Goal: Task Accomplishment & Management: Use online tool/utility

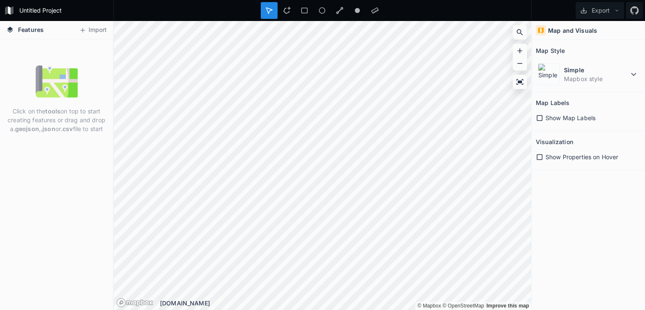
click at [96, 37] on div "Features Import" at bounding box center [56, 30] width 113 height 18
click at [98, 39] on div "Click on the tools on top to start creating features or drag and drop a .geojso…" at bounding box center [56, 174] width 113 height 271
click at [97, 32] on button "Import" at bounding box center [93, 30] width 36 height 13
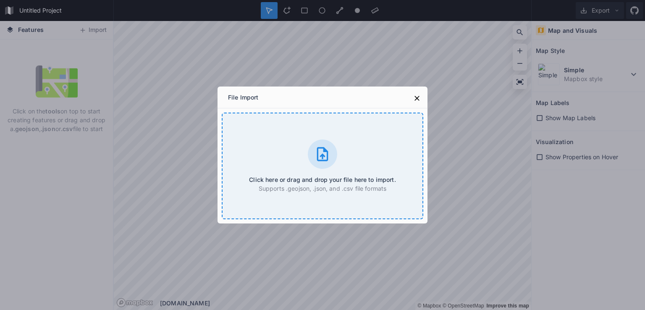
click at [326, 168] on div at bounding box center [322, 154] width 29 height 29
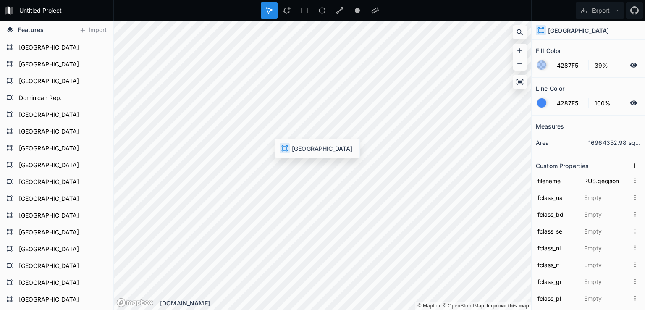
type input "EGY.geojson"
type input "埃及"
type input "Ai Cập"
type input "مصر"
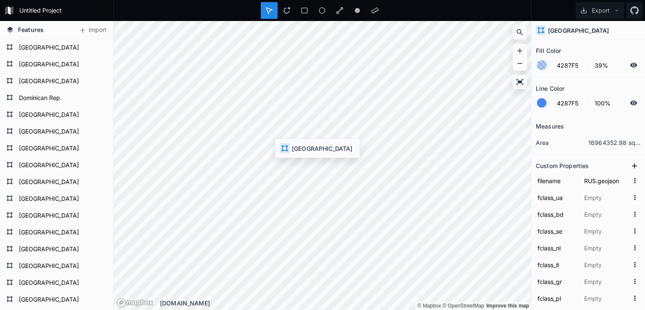
type input "Єгипет"
type input "Mısır"
type input "Egypten"
type input "Египет"
type input "Egito"
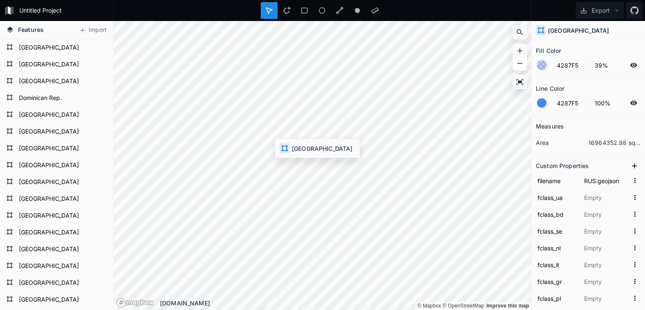
type input "Egipt"
type input "Egypte"
type input "이집트"
type input "エジプト"
type input "Egitto"
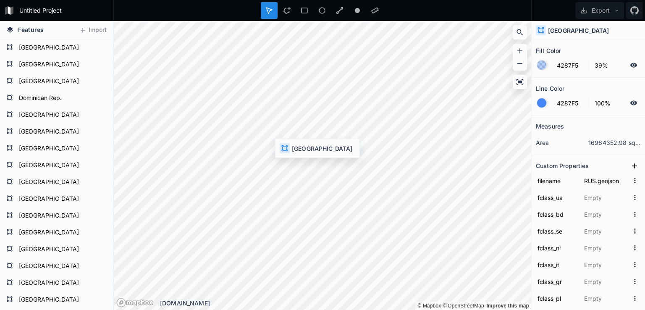
type input "Mesir"
type input "Egyiptom"
type input "मिस्र"
type input "מצרים"
type input "Αίγυπτος"
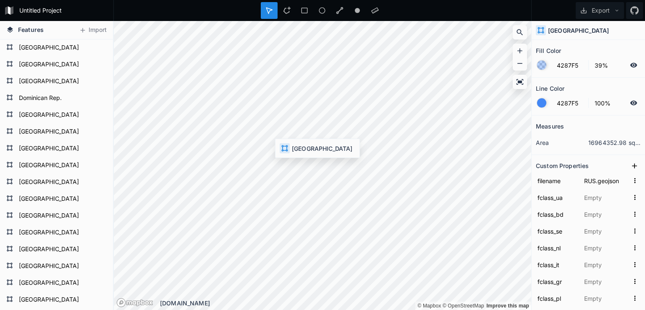
type input "Égypte"
type input "مصر"
type input "Egipto"
type input "[GEOGRAPHIC_DATA]"
type input "Ägypten"
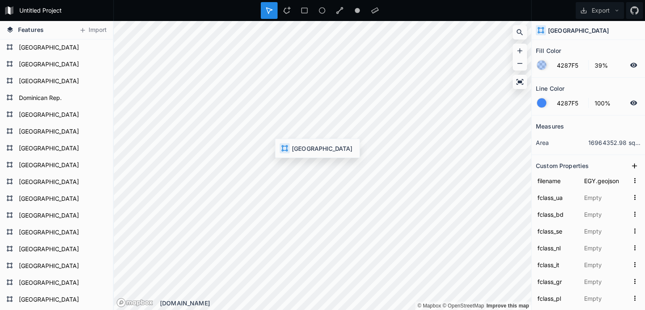
type input "মিশর"
type input "مصر"
type input "Q79"
type input "1159320575"
type input "26.186173"
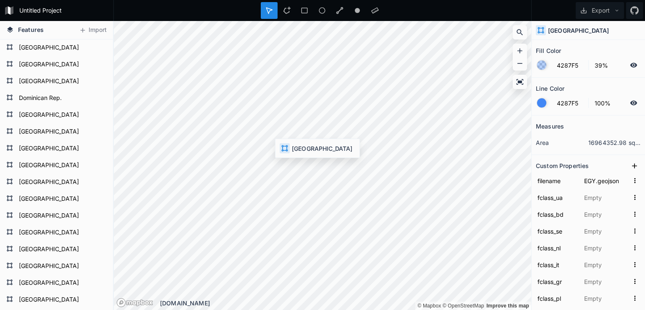
type input "29.445837"
type input "6.7"
type input "5"
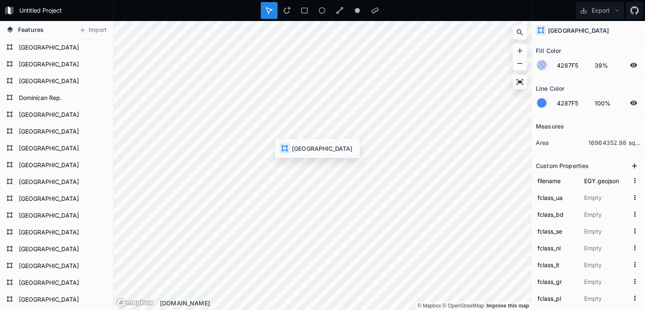
type input "Middle East & North Africa"
type input "Northern Africa"
type input "Africa"
type input "EGY"
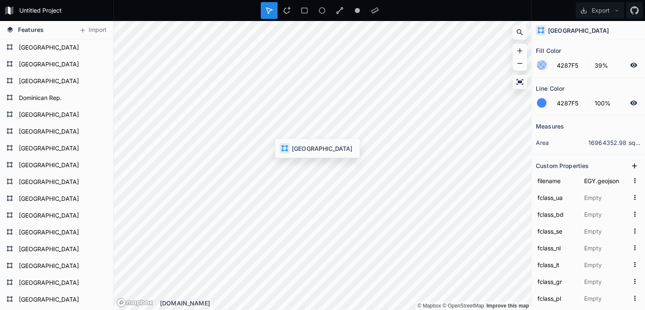
type input "EGY"
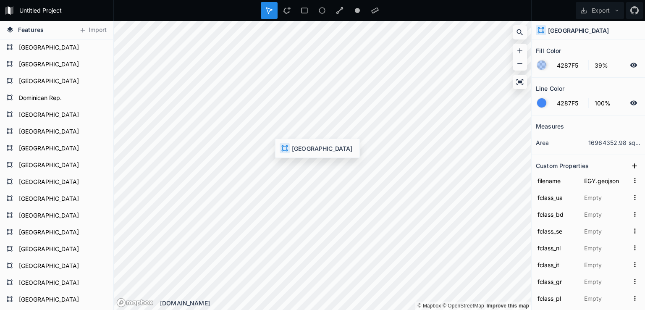
type input "EGY"
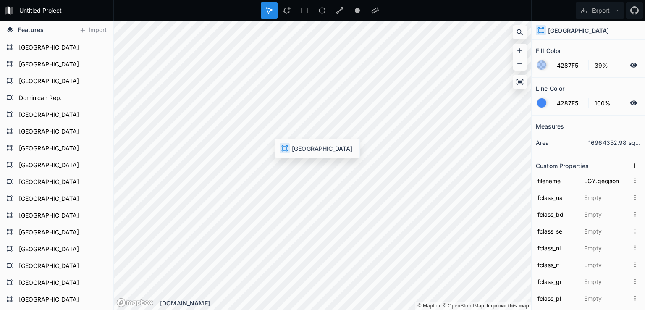
type input "EGY"
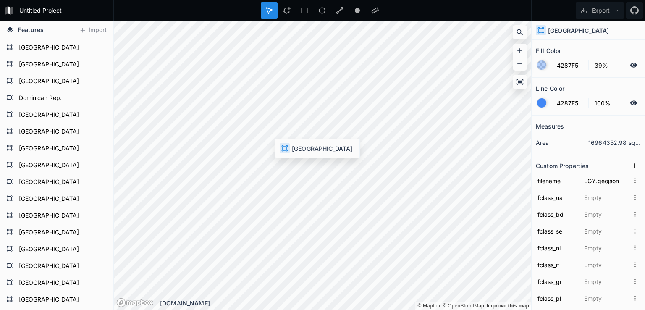
type input "EGY"
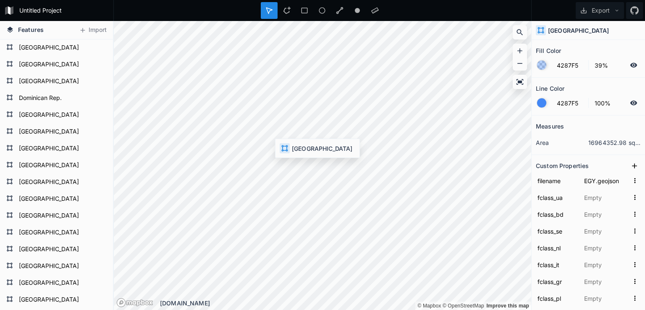
type input "EGY"
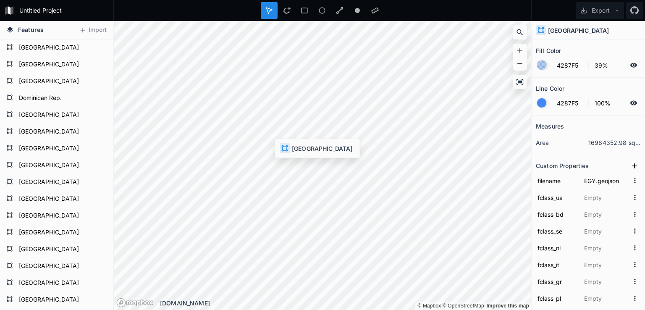
type input "EGY"
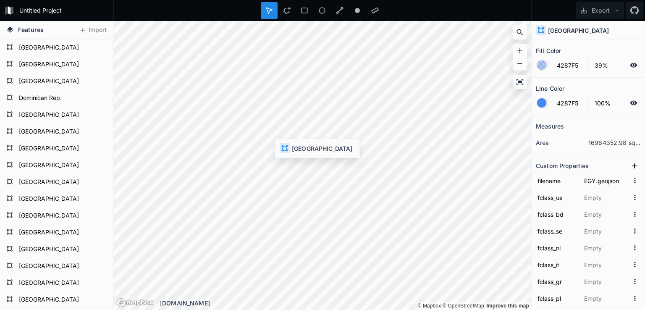
type input "EGY"
type input "23424802"
type input "EGY"
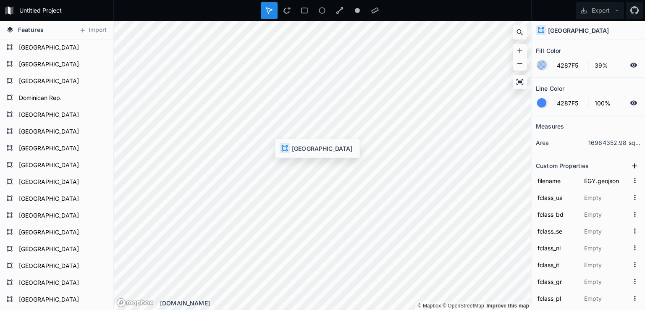
type input "EG"
type input "818"
type input "EGY"
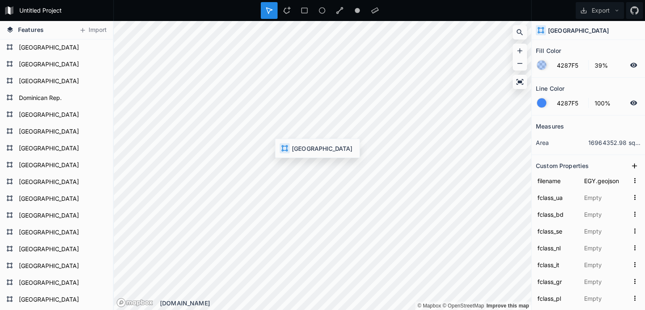
type input "EGY"
type input "EG"
type input "4. Lower middle income"
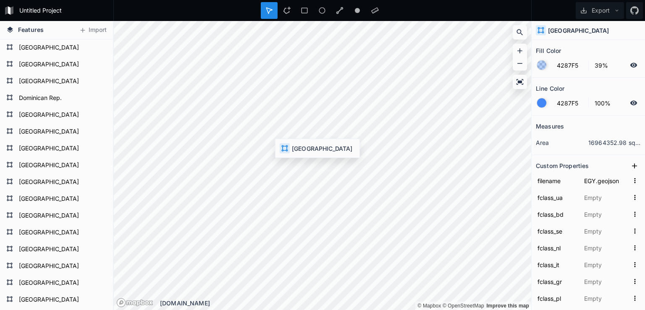
type input "5. Emerging region: G20"
type input "303092"
type input "100388073"
type input "2"
type input "6"
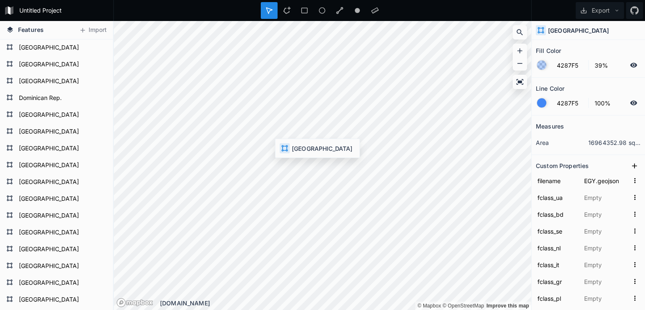
type input "4"
type input "Egypt, Arab Rep."
type input "Egypt"
type input "Arab Republic of Egypt"
type input "EG"
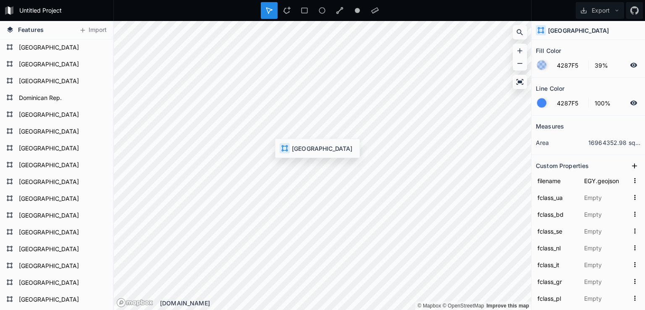
type input "Egypt"
type input "EGY"
type input "Egypt"
type input "EGY"
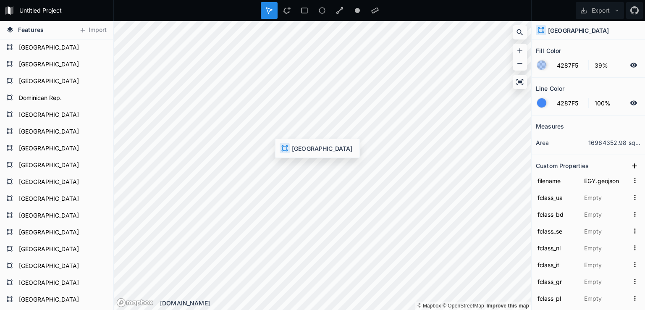
type input "Egypt"
type input "EGY"
type input "Egypt"
type input "EGY"
type input "Egypt"
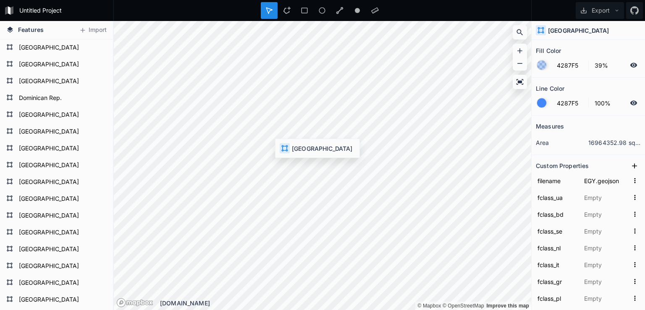
type input "EGY"
type input "Egypt"
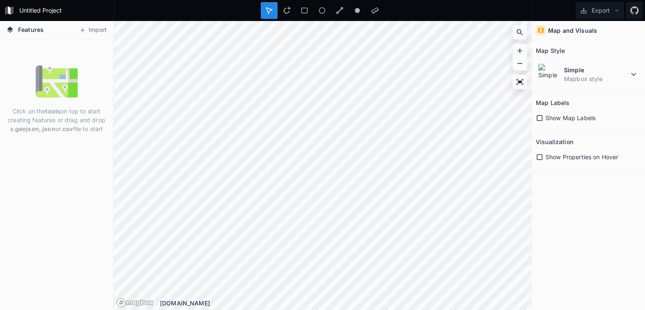
click at [53, 13] on form "Untitled Project" at bounding box center [63, 10] width 95 height 13
click at [91, 21] on div "Features Import" at bounding box center [56, 30] width 113 height 18
click at [91, 27] on button "Import" at bounding box center [93, 30] width 36 height 13
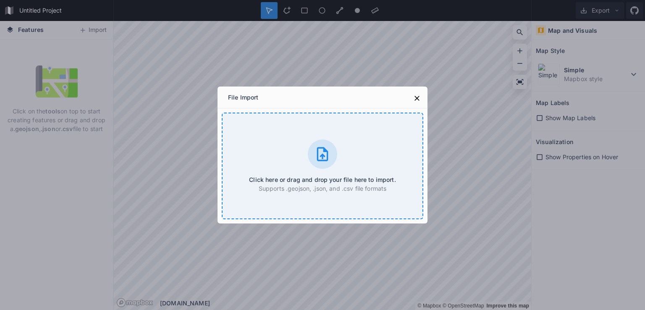
click at [366, 175] on h4 "Click here or drag and drop your file here to import." at bounding box center [322, 179] width 147 height 9
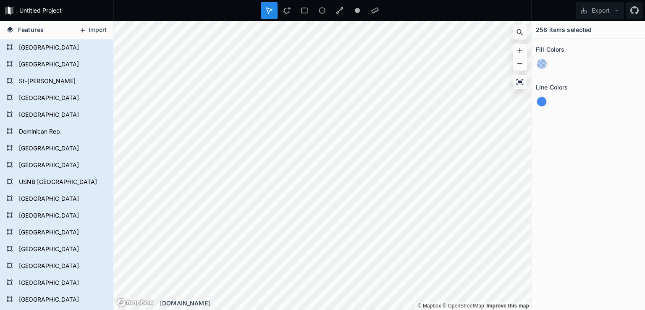
click at [98, 26] on button "Import" at bounding box center [93, 30] width 36 height 13
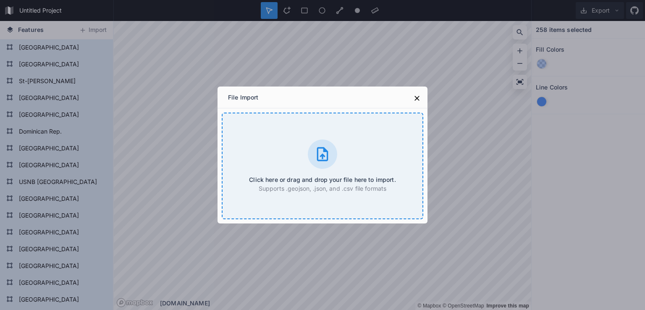
click at [273, 133] on div "Click here or drag and drop your file here to import. Supports .geojson, .json,…" at bounding box center [323, 166] width 202 height 107
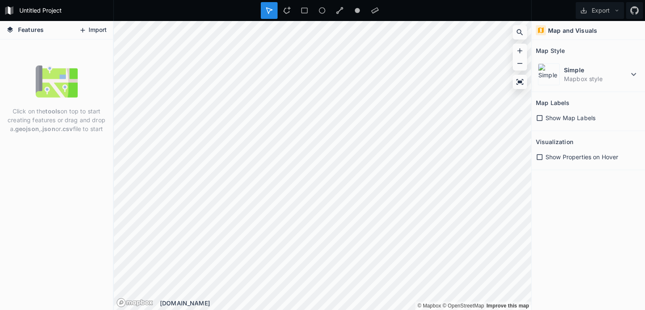
click at [91, 33] on button "Import" at bounding box center [93, 30] width 36 height 13
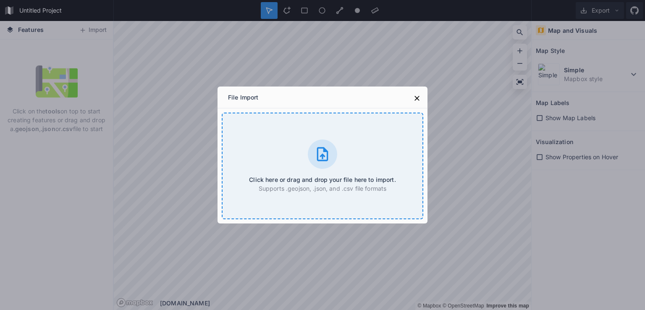
click at [359, 147] on div "Click here or drag and drop your file here to import. Supports .geojson, .json,…" at bounding box center [323, 166] width 202 height 107
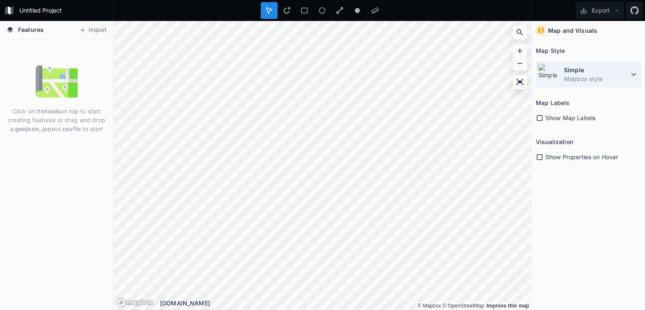
click at [578, 74] on dt "Simple" at bounding box center [596, 70] width 65 height 9
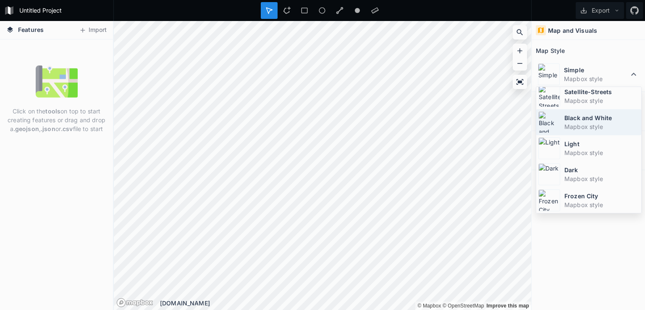
scroll to position [42, 0]
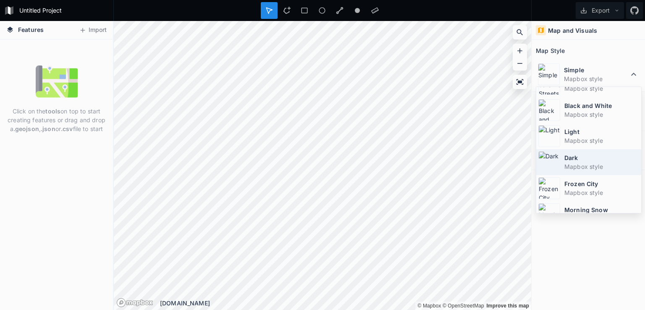
click at [583, 156] on dt "Dark" at bounding box center [602, 157] width 75 height 9
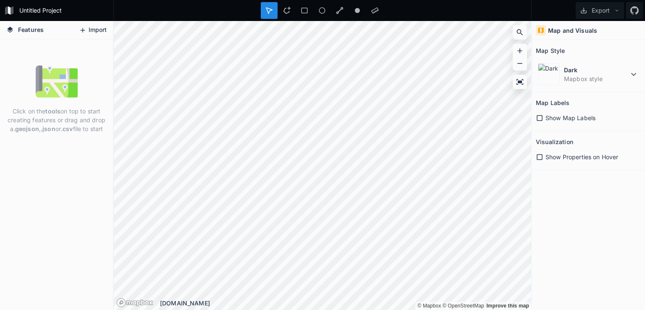
click at [97, 33] on button "Import" at bounding box center [93, 30] width 36 height 13
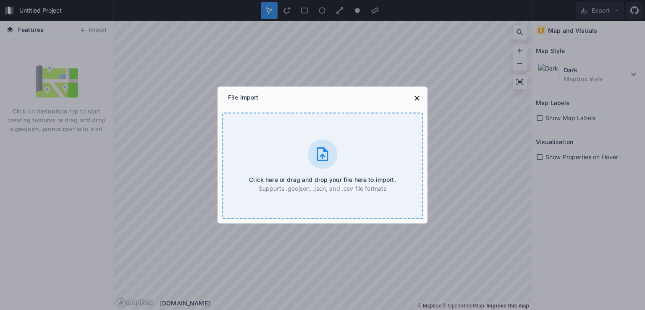
click at [258, 142] on div "Click here or drag and drop your file here to import. Supports .geojson, .json,…" at bounding box center [323, 166] width 202 height 107
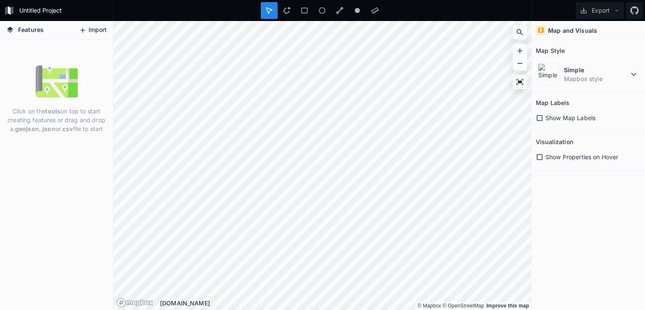
click at [91, 31] on button "Import" at bounding box center [93, 30] width 36 height 13
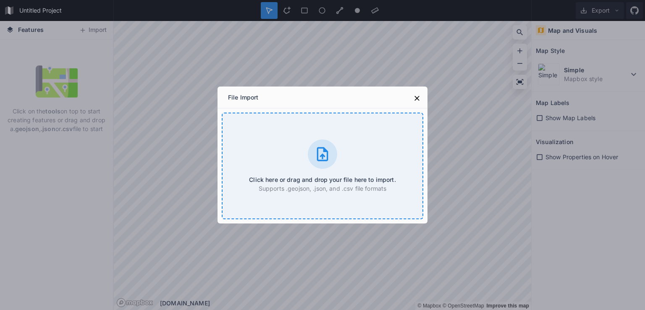
click at [306, 164] on div "Click here or drag and drop your file here to import. Supports .geojson, .json,…" at bounding box center [323, 166] width 202 height 107
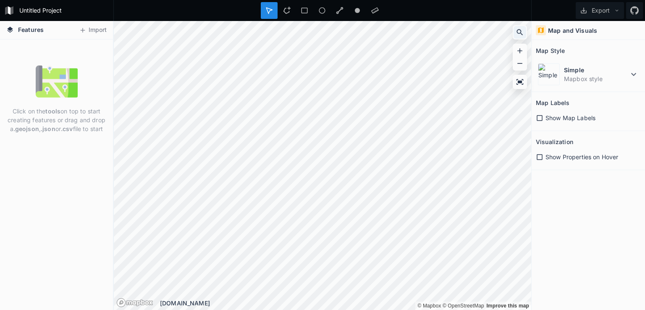
click at [523, 37] on div at bounding box center [520, 32] width 13 height 13
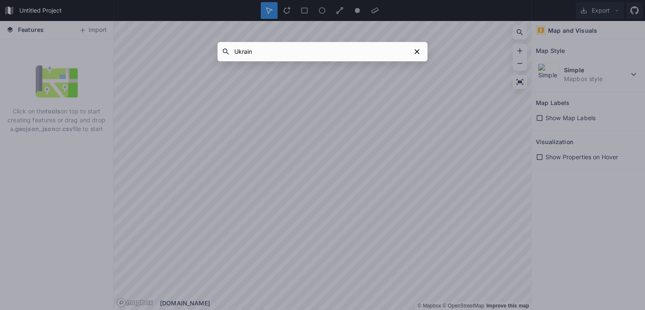
type input "[GEOGRAPHIC_DATA]"
click button "submit" at bounding box center [0, 0] width 0 height 0
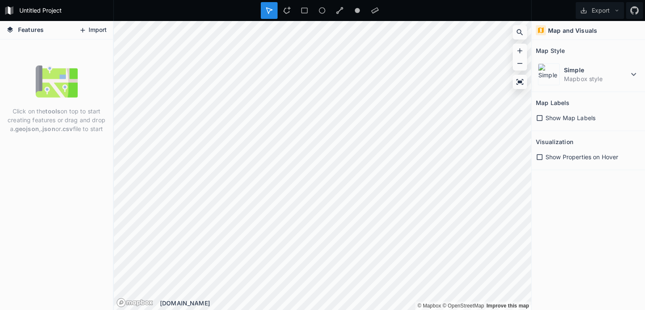
click at [94, 26] on button "Import" at bounding box center [93, 30] width 36 height 13
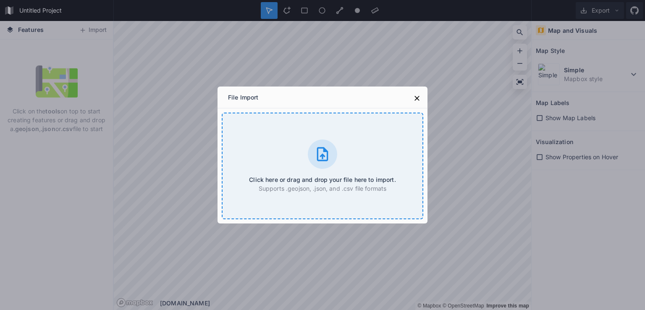
click at [354, 158] on div "Click here or drag and drop your file here to import. Supports .geojson, .json,…" at bounding box center [323, 166] width 202 height 107
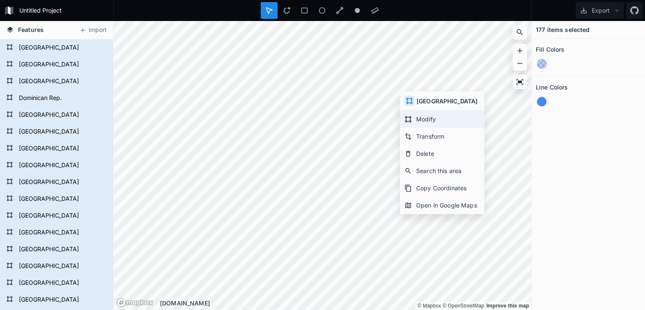
click at [436, 118] on div "Modify" at bounding box center [442, 119] width 84 height 17
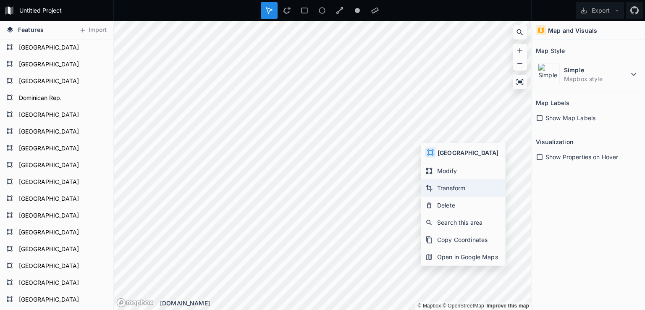
click at [448, 184] on div "Transform" at bounding box center [463, 187] width 84 height 17
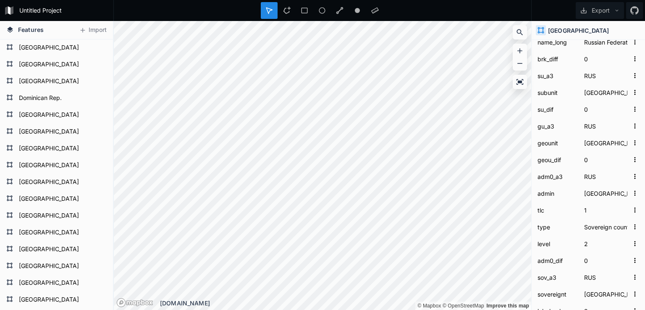
scroll to position [2675, 0]
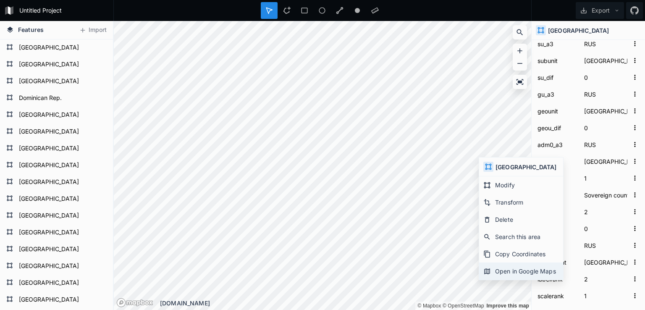
click at [526, 267] on div "Open in Google Maps" at bounding box center [521, 271] width 84 height 17
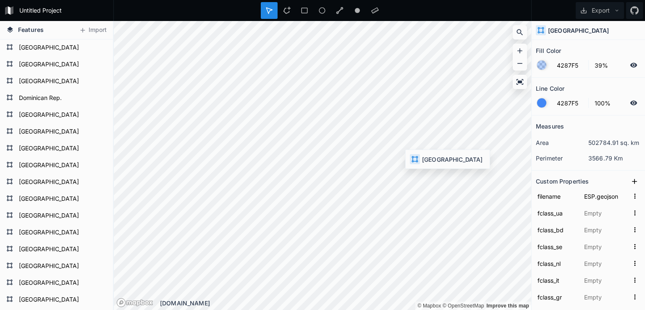
type input "RUS.geojson"
type input "俄羅斯"
type input "俄罗斯"
type input "Nga"
type input "روس"
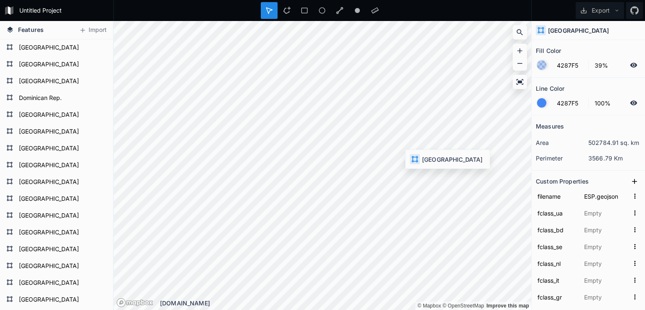
type input "[GEOGRAPHIC_DATA]"
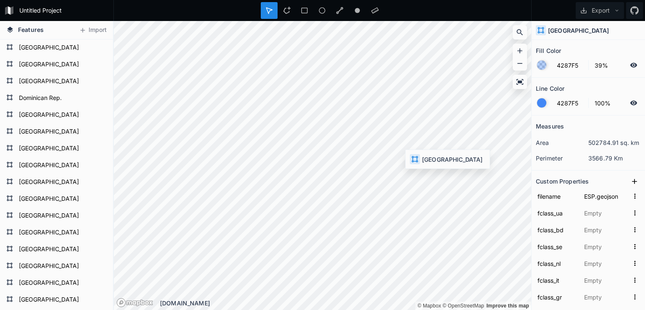
type input "Rosja"
type input "[GEOGRAPHIC_DATA]"
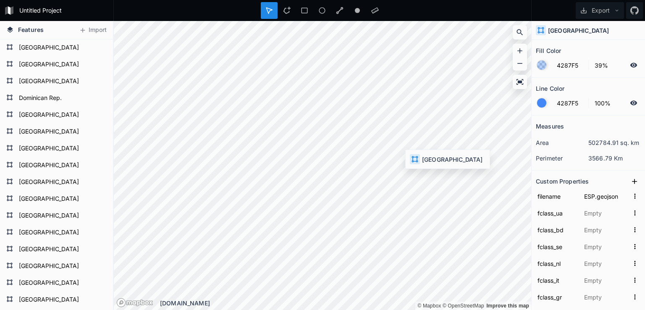
type input "[GEOGRAPHIC_DATA]"
type input "रूस"
type input "[GEOGRAPHIC_DATA]"
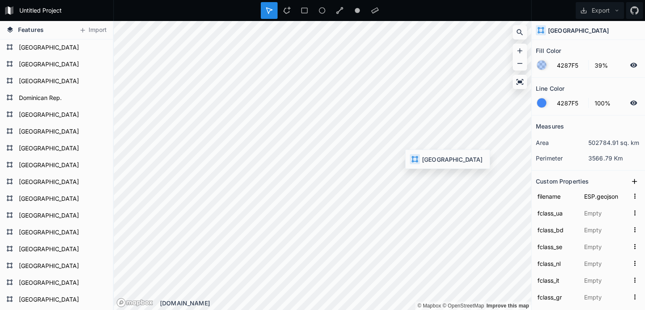
type input "[GEOGRAPHIC_DATA]"
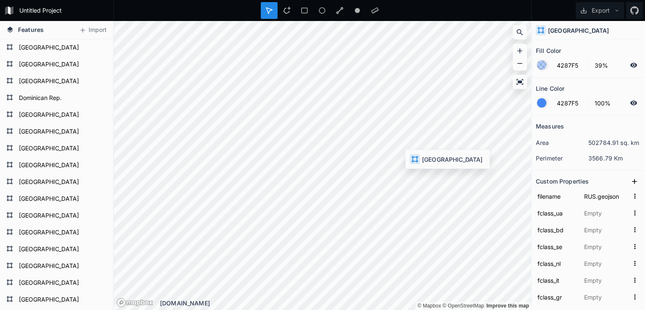
type input "[GEOGRAPHIC_DATA]"
type input "Q159"
type input "1159321201"
type input "58.249357"
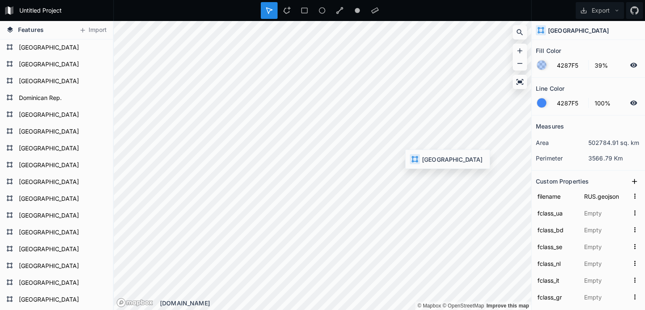
type input "44.686469"
type input "5.2"
type input "1.7"
type input "4"
type input "18"
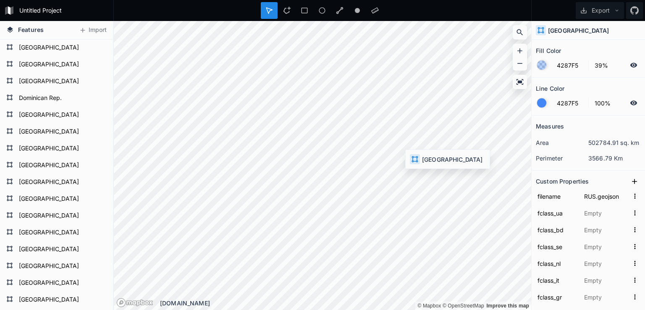
type input "6"
type input "Eastern Europe"
type input "RUS"
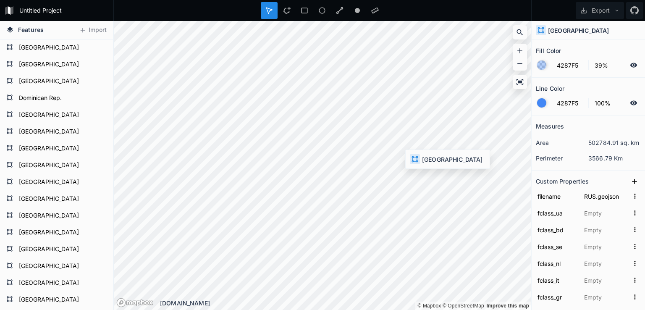
type input "RUS"
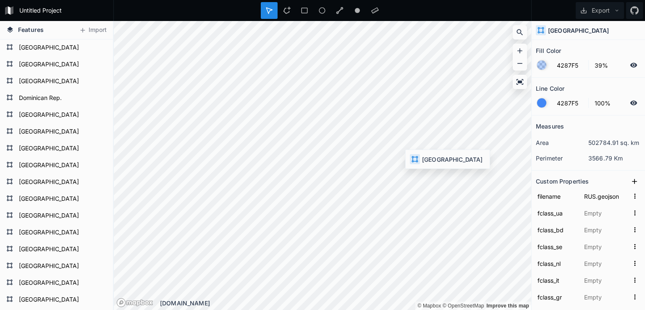
type input "RUS"
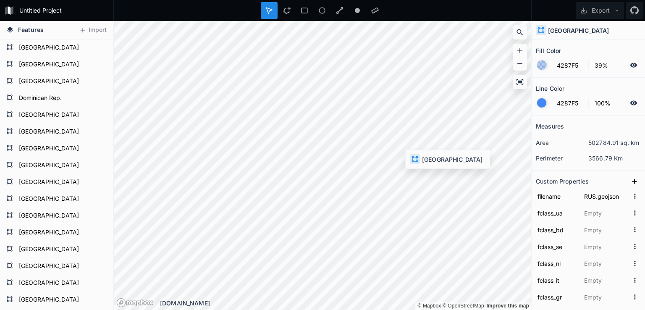
type input "RUS"
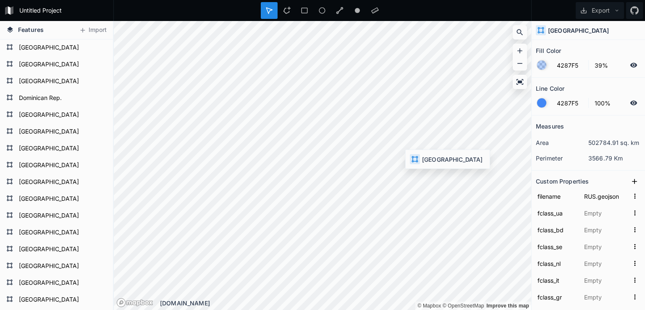
type input "RUS"
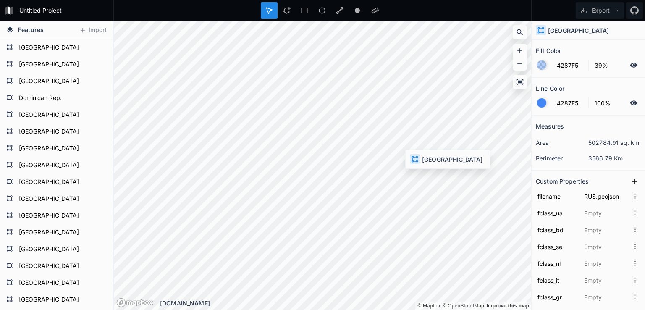
type input "RUS"
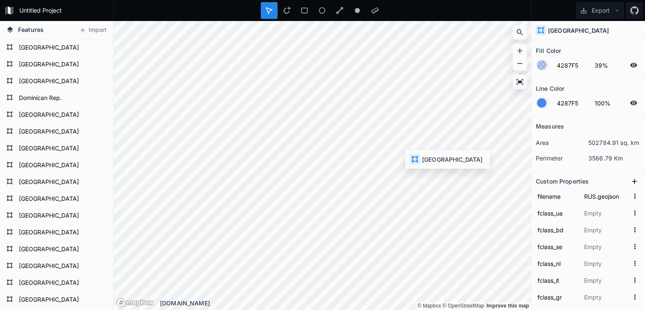
type input "RUS"
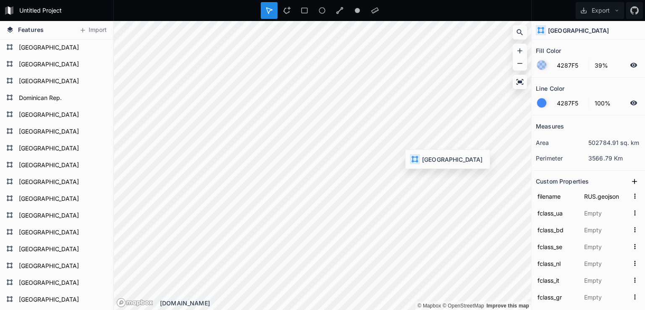
type input "23424936"
type input "RUS"
type input "RU"
type input "643"
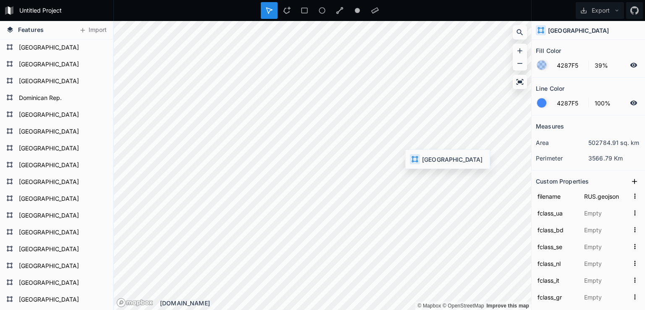
type input "643"
type input "RUS"
type input "RU"
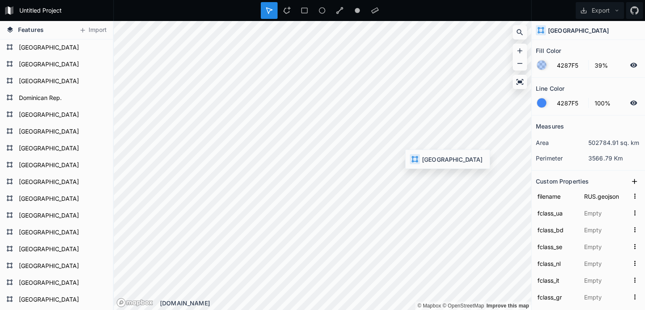
type input "RU"
type input "RS"
type input "3. Upper middle income"
type input "3. Emerging region: BRIC"
type input "1699876"
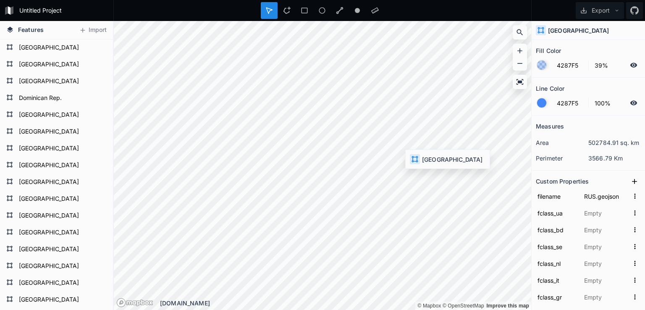
type input "17"
type input "144373535"
type input "7"
type input "2"
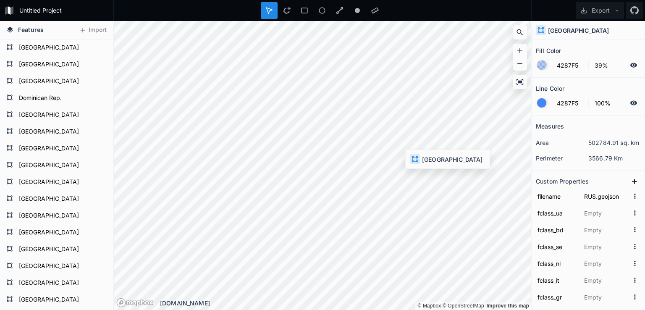
type input "Russian Federation"
type input "Russia"
type input "Russian Federation"
type input "RUS"
type input "Rus."
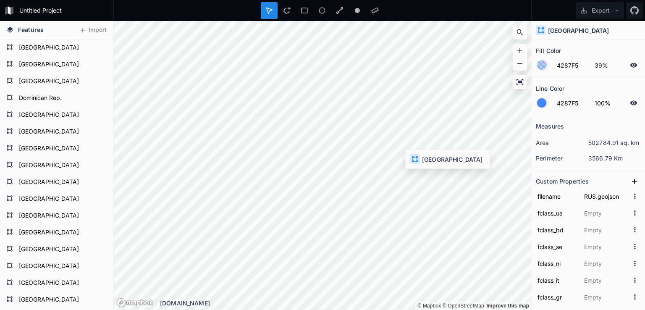
type input "Russia"
type input "RUS"
type input "Russian Federation"
type input "RUS"
type input "Russia"
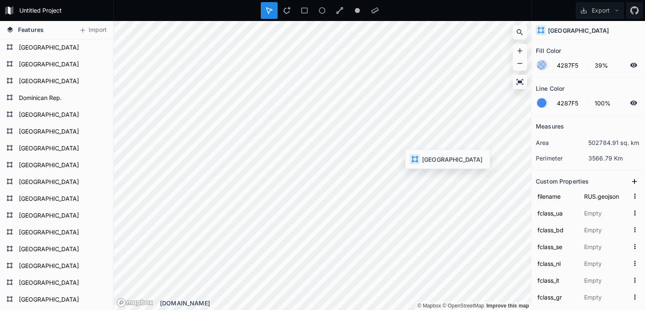
type input "RUS"
type input "Russia"
type input "RUS"
type input "Russia"
type input "RUS"
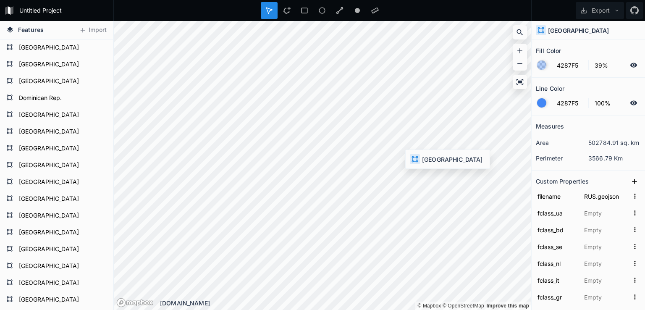
type input "Russia"
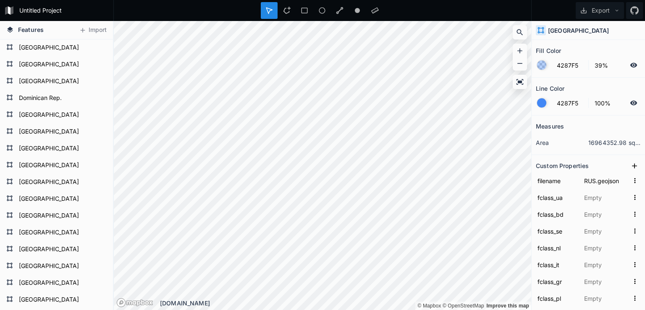
click at [541, 103] on div at bounding box center [541, 102] width 9 height 9
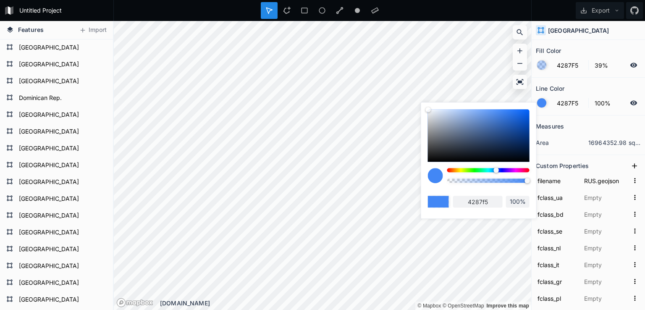
drag, startPoint x: 498, startPoint y: 127, endPoint x: 508, endPoint y: 115, distance: 16.4
click at [508, 115] on div at bounding box center [479, 135] width 102 height 53
type input "3276E3"
type input "3276e3"
drag, startPoint x: 508, startPoint y: 115, endPoint x: 517, endPoint y: 111, distance: 9.6
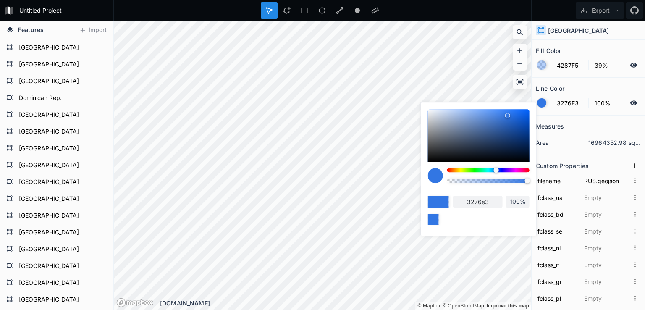
click at [510, 113] on div at bounding box center [507, 115] width 5 height 5
type input "2374F7"
type input "2374f7"
click at [461, 168] on div at bounding box center [489, 170] width 82 height 4
type input "F7DF23"
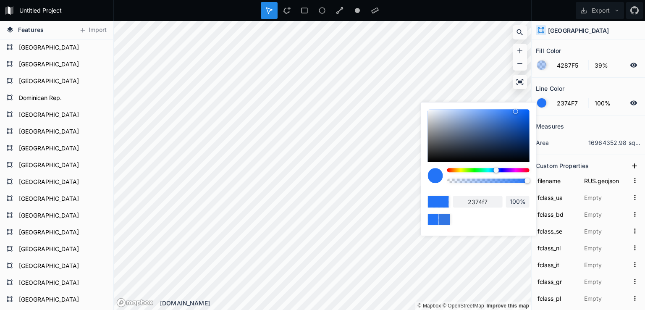
type input "f7df23"
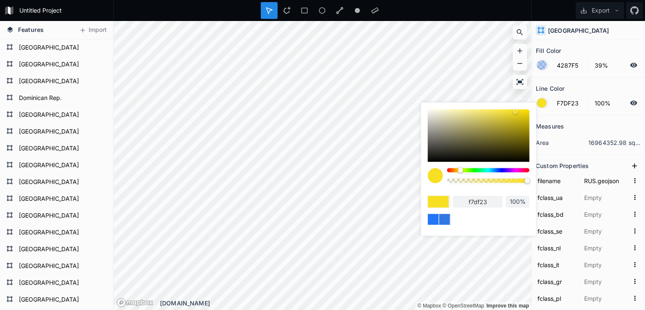
click at [461, 168] on div at bounding box center [460, 170] width 5 height 5
type input "F7E623"
type input "f7e623"
drag, startPoint x: 502, startPoint y: 141, endPoint x: 532, endPoint y: 98, distance: 52.6
click at [532, 98] on body "Untitled Project Export Features Import India Cyprus Malaysia Indonesia Jamaica…" at bounding box center [322, 155] width 645 height 310
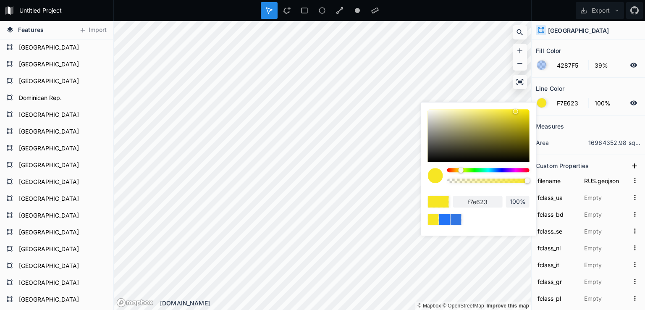
click at [586, 120] on div "Measures" at bounding box center [588, 126] width 105 height 13
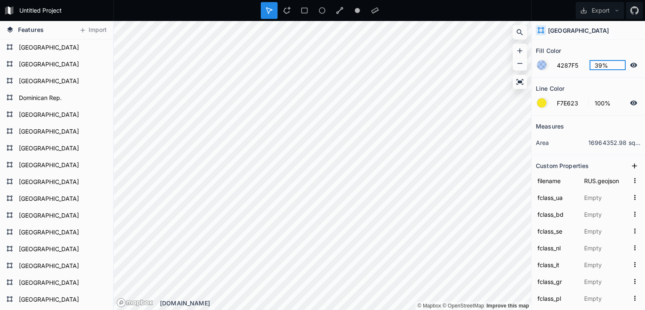
click at [595, 64] on input "39%" at bounding box center [608, 65] width 37 height 10
click at [603, 63] on input "39%" at bounding box center [608, 65] width 37 height 10
click at [599, 64] on input "39%" at bounding box center [608, 65] width 37 height 10
click at [590, 82] on div "Line Color" at bounding box center [588, 88] width 105 height 13
drag, startPoint x: 596, startPoint y: 68, endPoint x: 559, endPoint y: 68, distance: 37.0
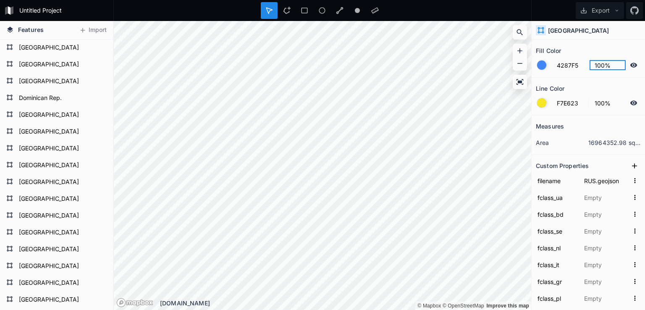
click at [559, 68] on form "4287F5 100%" at bounding box center [588, 65] width 105 height 16
type input "10%"
click at [616, 78] on section "Line Color F7E623 100%" at bounding box center [588, 97] width 113 height 38
click at [595, 143] on dd "16964352.98 sq. km" at bounding box center [615, 142] width 53 height 9
drag, startPoint x: 556, startPoint y: 141, endPoint x: 549, endPoint y: 142, distance: 7.7
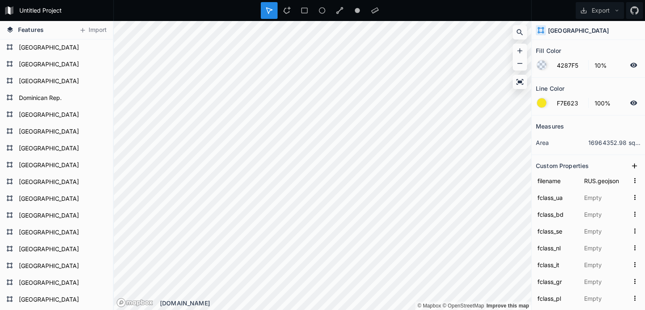
click at [549, 142] on dt "area" at bounding box center [562, 142] width 53 height 9
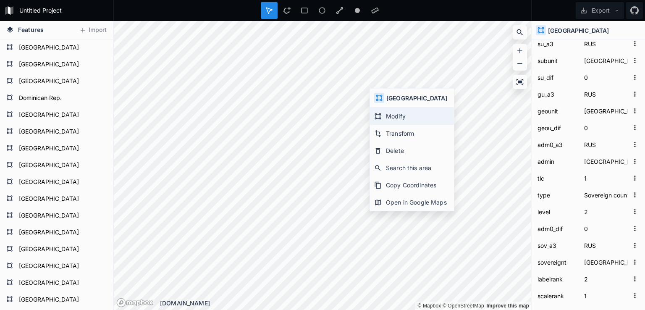
click at [403, 122] on div "Modify" at bounding box center [412, 116] width 84 height 17
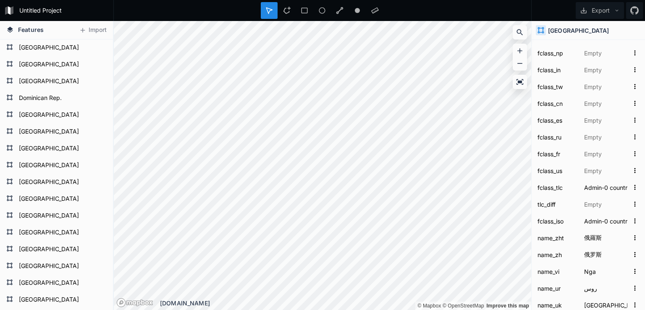
scroll to position [0, 0]
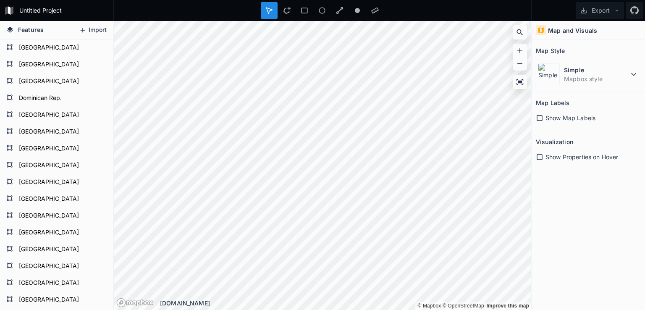
click at [92, 27] on button "Import" at bounding box center [93, 30] width 36 height 13
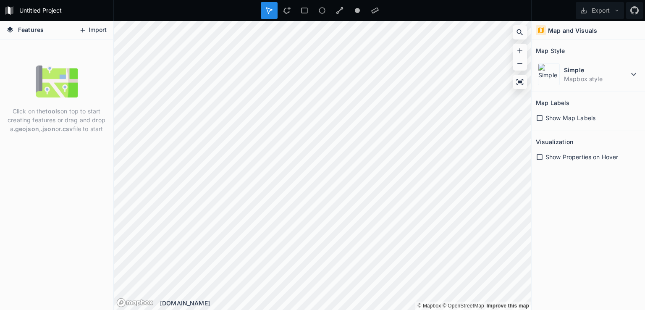
click at [99, 29] on button "Import" at bounding box center [93, 30] width 36 height 13
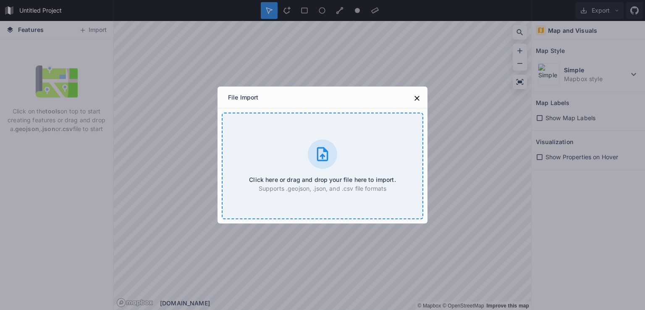
click at [311, 166] on div "Click here or drag and drop your file here to import. Supports .geojson, .json,…" at bounding box center [323, 166] width 202 height 107
click at [328, 172] on div "Click here or drag and drop your file here to import. Supports .geojson, .json,…" at bounding box center [323, 166] width 202 height 107
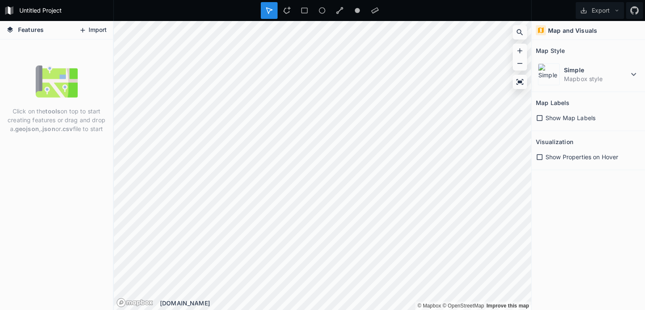
click at [84, 32] on icon at bounding box center [83, 30] width 8 height 8
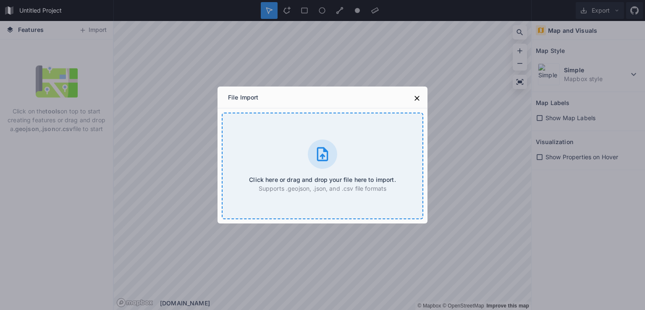
click at [301, 130] on div "Click here or drag and drop your file here to import. Supports .geojson, .json,…" at bounding box center [323, 166] width 202 height 107
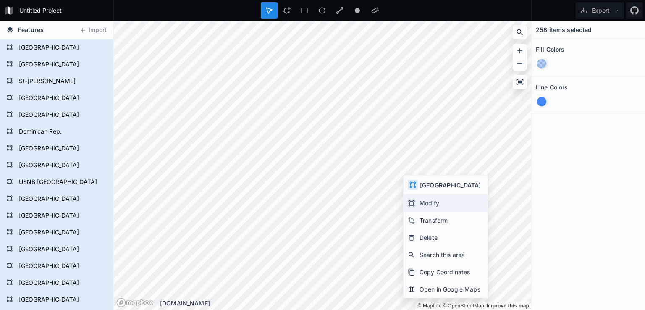
click at [424, 202] on div "Modify" at bounding box center [446, 203] width 84 height 17
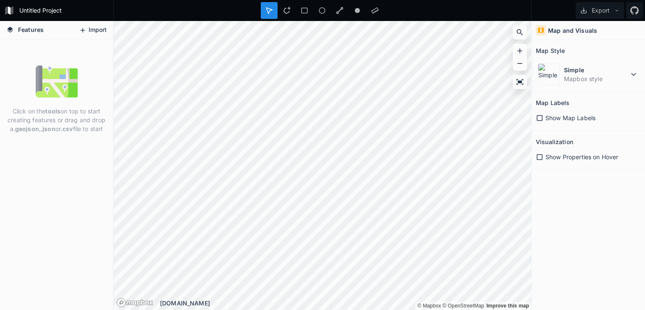
click at [104, 34] on button "Import" at bounding box center [93, 30] width 36 height 13
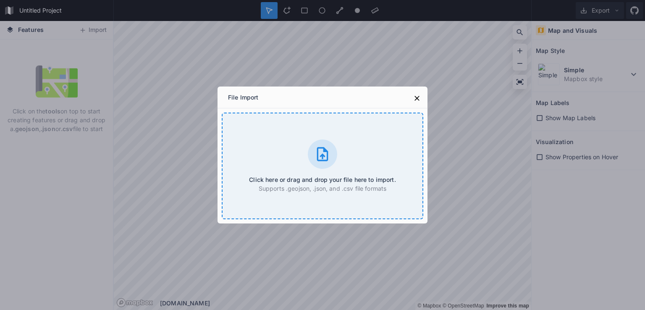
click at [261, 153] on div "Click here or drag and drop your file here to import. Supports .geojson, .json,…" at bounding box center [323, 166] width 202 height 107
